Goal: Navigation & Orientation: Find specific page/section

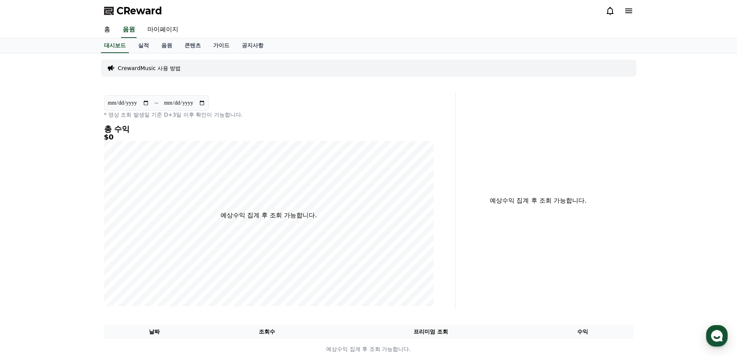
click at [172, 46] on link "음원" at bounding box center [166, 45] width 23 height 15
click at [142, 51] on link "실적" at bounding box center [143, 45] width 23 height 15
click at [184, 48] on link "콘텐츠" at bounding box center [192, 45] width 29 height 15
click at [164, 34] on link "마이페이지" at bounding box center [162, 30] width 43 height 16
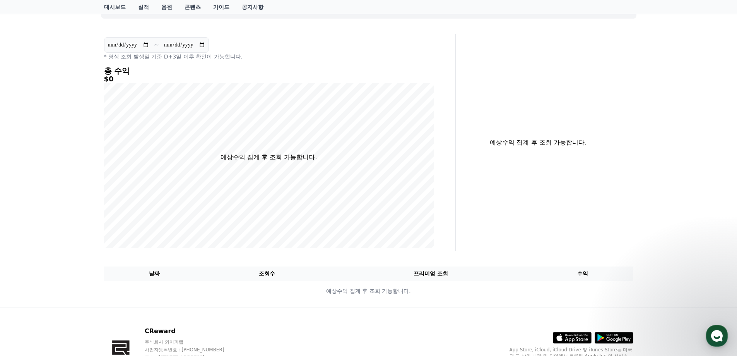
scroll to position [105, 0]
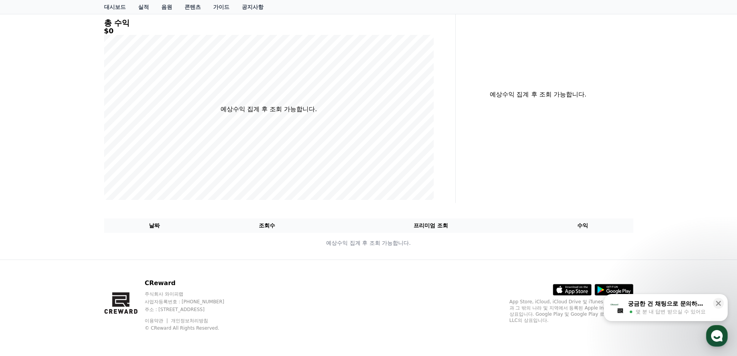
select select "**********"
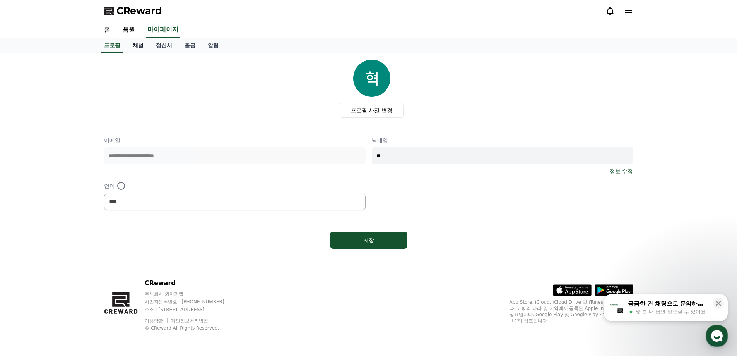
click at [147, 48] on link "채널" at bounding box center [138, 45] width 23 height 15
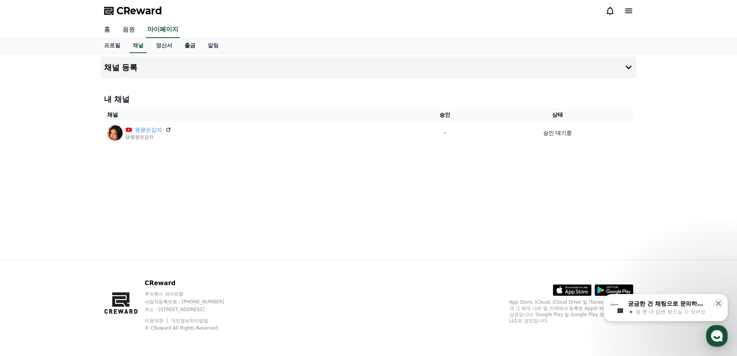
click at [182, 47] on link "출금" at bounding box center [189, 45] width 23 height 15
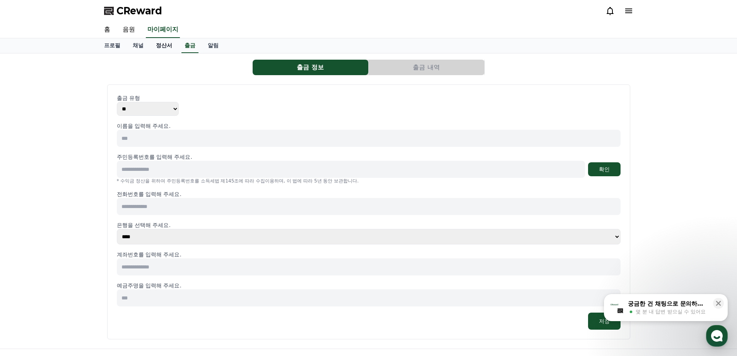
click at [165, 50] on link "정산서" at bounding box center [164, 45] width 29 height 15
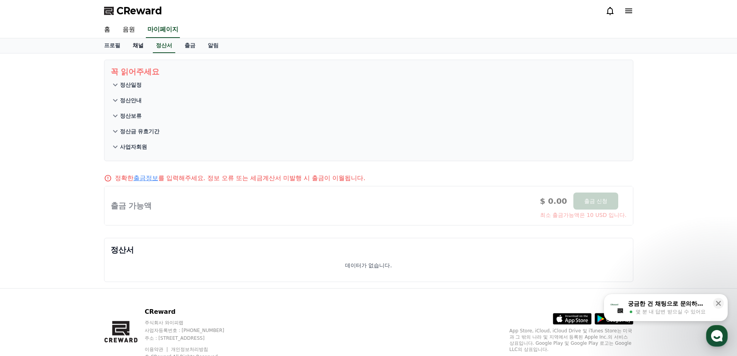
click at [143, 50] on link "채널" at bounding box center [138, 45] width 23 height 15
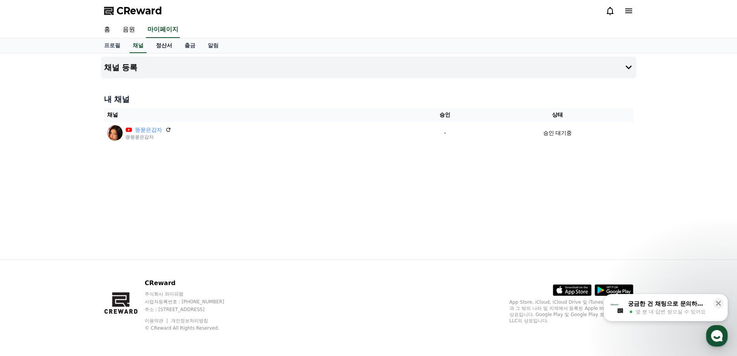
click at [172, 50] on link "정산서" at bounding box center [164, 45] width 29 height 15
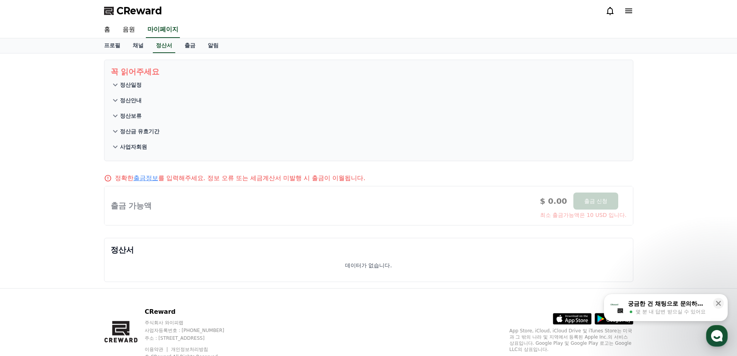
click at [116, 53] on div "프로필 채널 정산서 출금 알림" at bounding box center [368, 45] width 737 height 15
click at [104, 56] on div "꼭 읽어주세요 정산일정 정산안내 정산보류 정산금 유효기간 사업자회원 정확한 출금정보 를 입력해주세요. 정보 오류 또는 세금계산서 미발행 시 출…" at bounding box center [369, 170] width 542 height 235
click at [107, 54] on div "꼭 읽어주세요 정산일정 정산안내 정산보류 정산금 유효기간 사업자회원 정확한 출금정보 를 입력해주세요. 정보 오류 또는 세금계산서 미발행 시 출…" at bounding box center [369, 170] width 542 height 235
click at [113, 49] on link "프로필" at bounding box center [112, 45] width 29 height 15
select select "**********"
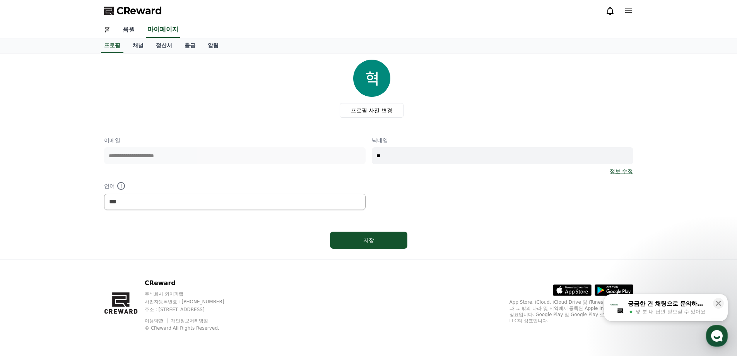
click at [129, 33] on link "음원" at bounding box center [128, 30] width 25 height 16
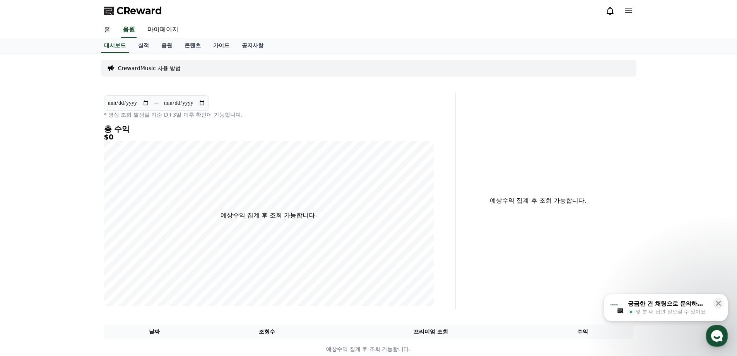
click at [110, 37] on link "홈" at bounding box center [107, 30] width 19 height 16
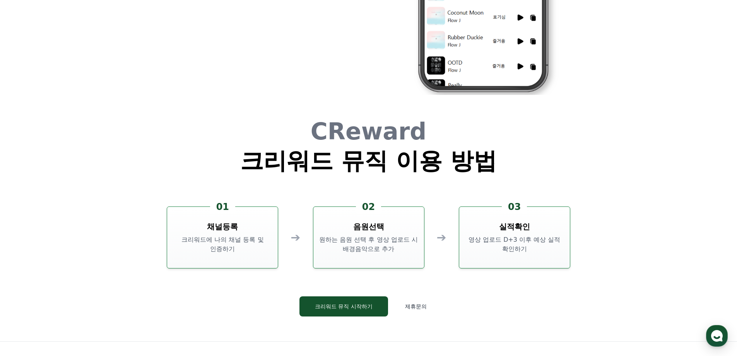
scroll to position [2097, 0]
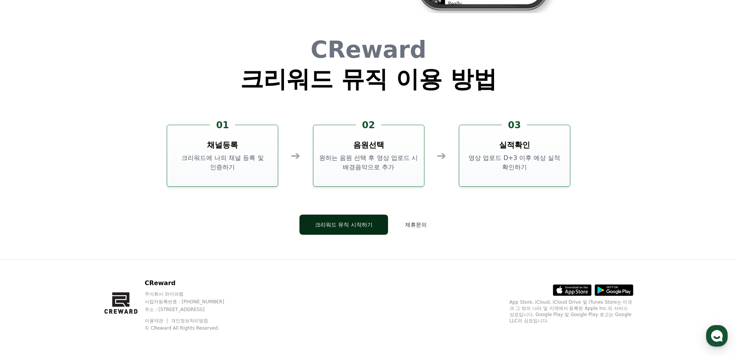
click at [363, 223] on button "크리워드 뮤직 시작하기" at bounding box center [344, 224] width 89 height 20
